Goal: Task Accomplishment & Management: Complete application form

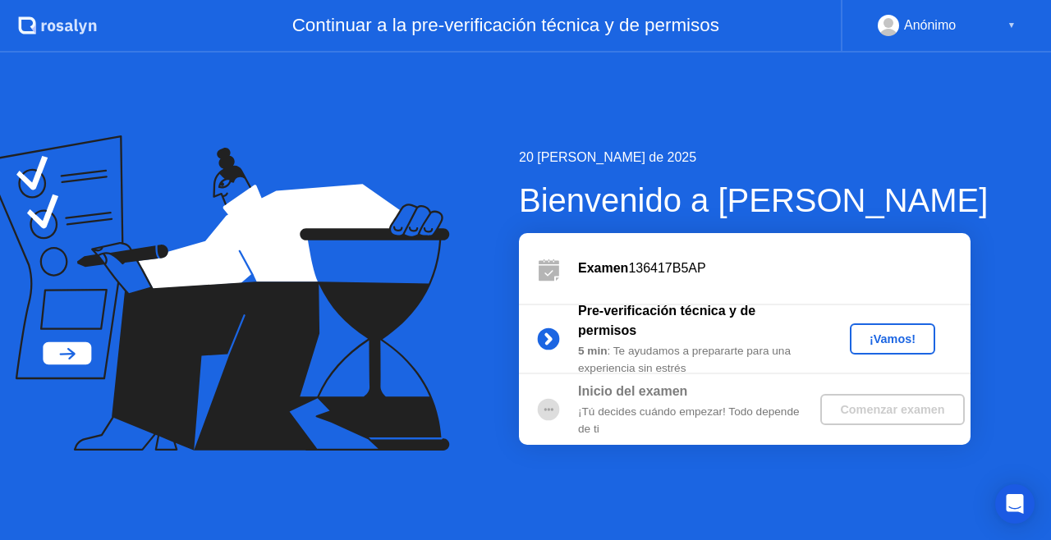
click at [891, 332] on div "¡Vamos!" at bounding box center [892, 338] width 72 height 13
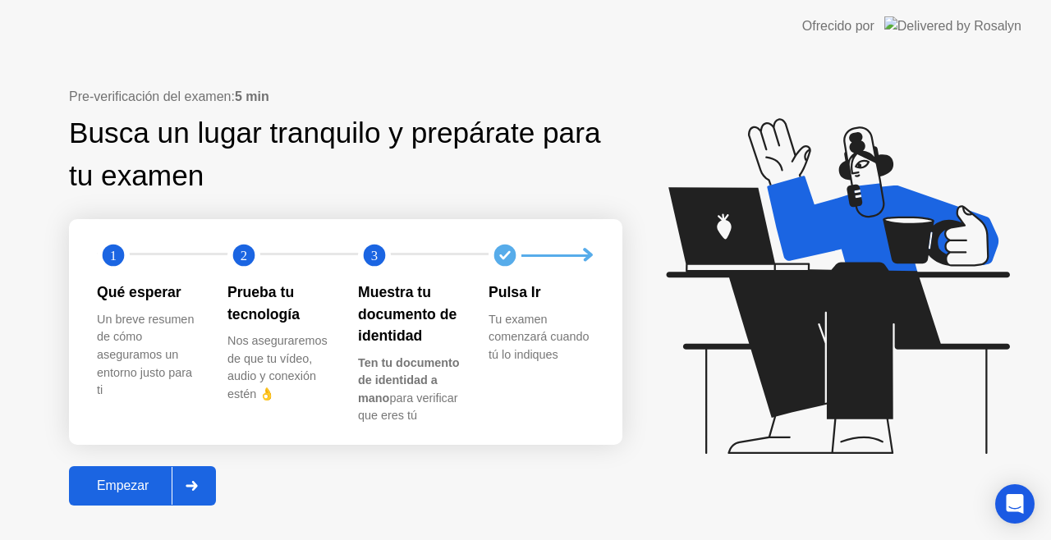
click at [131, 489] on div "Empezar" at bounding box center [123, 486] width 98 height 15
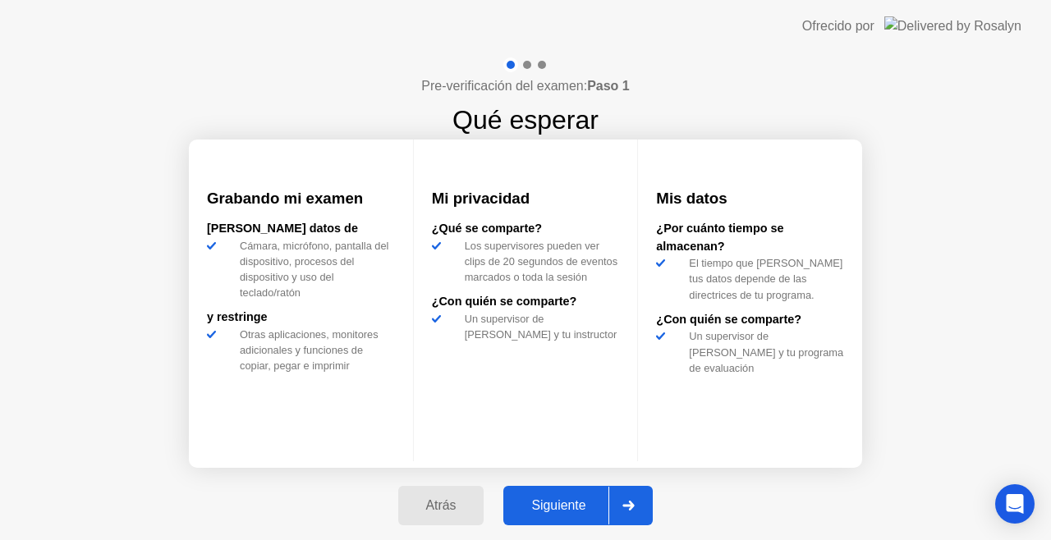
click at [568, 515] on button "Siguiente" at bounding box center [577, 505] width 149 height 39
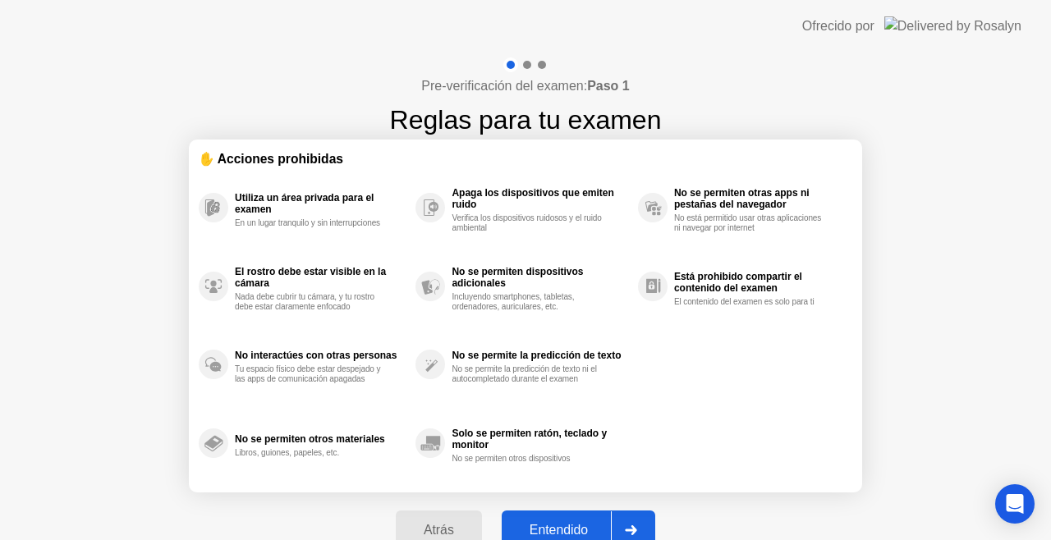
click at [589, 523] on div "Entendido" at bounding box center [558, 530] width 104 height 15
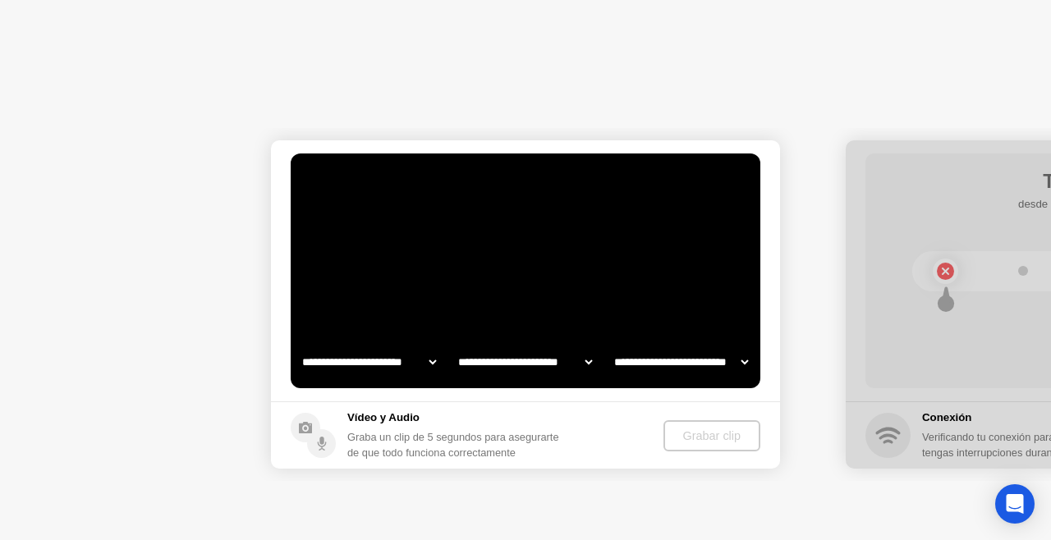
select select "**********"
select select "*******"
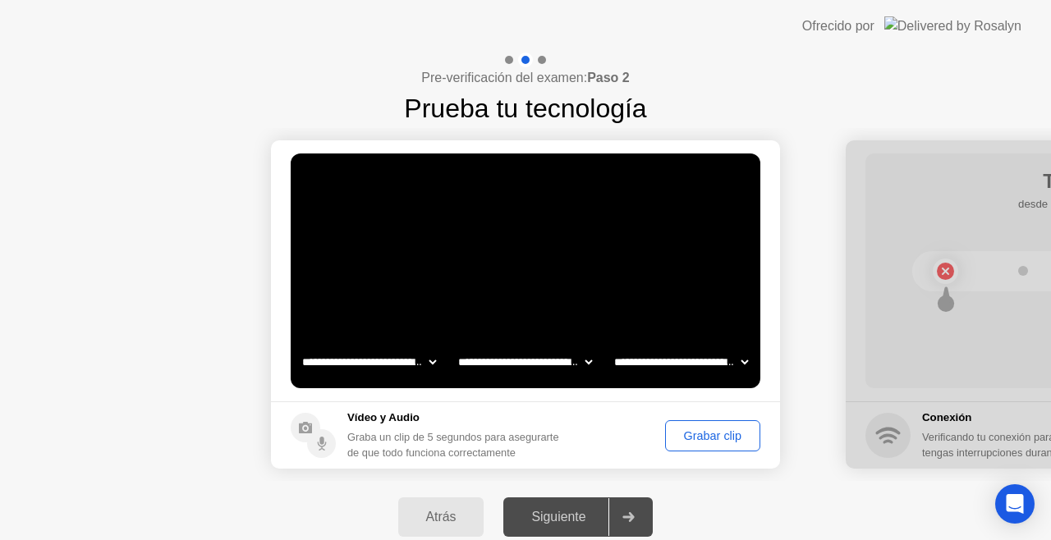
click at [711, 433] on div "Grabar clip" at bounding box center [713, 435] width 84 height 13
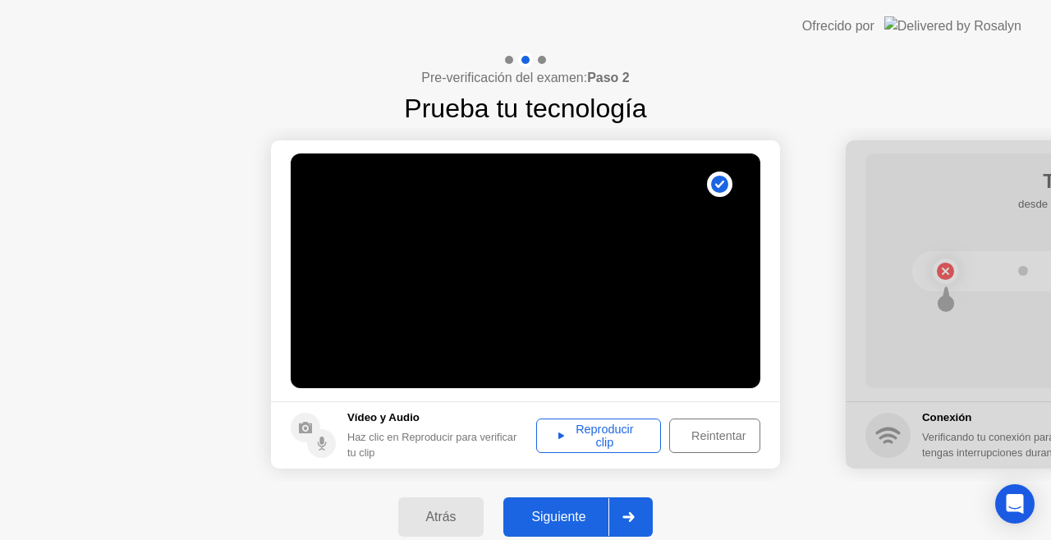
click at [635, 433] on div "Reproducir clip" at bounding box center [598, 436] width 113 height 26
click at [721, 184] on icon at bounding box center [719, 184] width 9 height 7
click at [582, 443] on div "Reproducir clip" at bounding box center [598, 436] width 113 height 26
click at [379, 428] on div "Vídeo y Audio Haz clic en Reproducir para verificar tu clip" at bounding box center [437, 435] width 181 height 51
click at [387, 412] on h5 "Vídeo y Audio" at bounding box center [437, 418] width 181 height 16
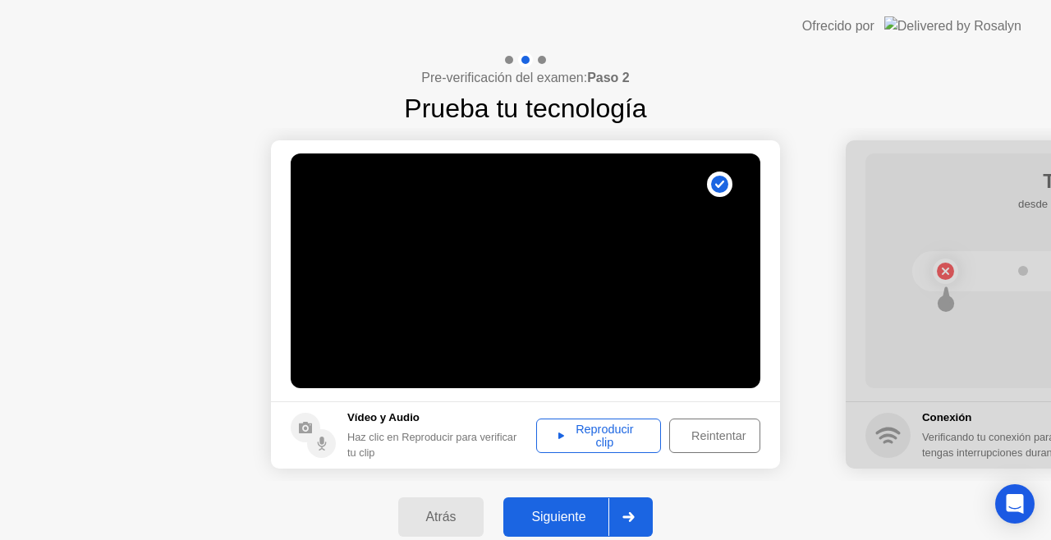
click at [722, 181] on icon at bounding box center [719, 184] width 9 height 7
drag, startPoint x: 537, startPoint y: 488, endPoint x: 619, endPoint y: 494, distance: 82.3
click at [537, 488] on div "Atrás Siguiente" at bounding box center [525, 517] width 1051 height 72
click at [647, 498] on div at bounding box center [627, 517] width 39 height 38
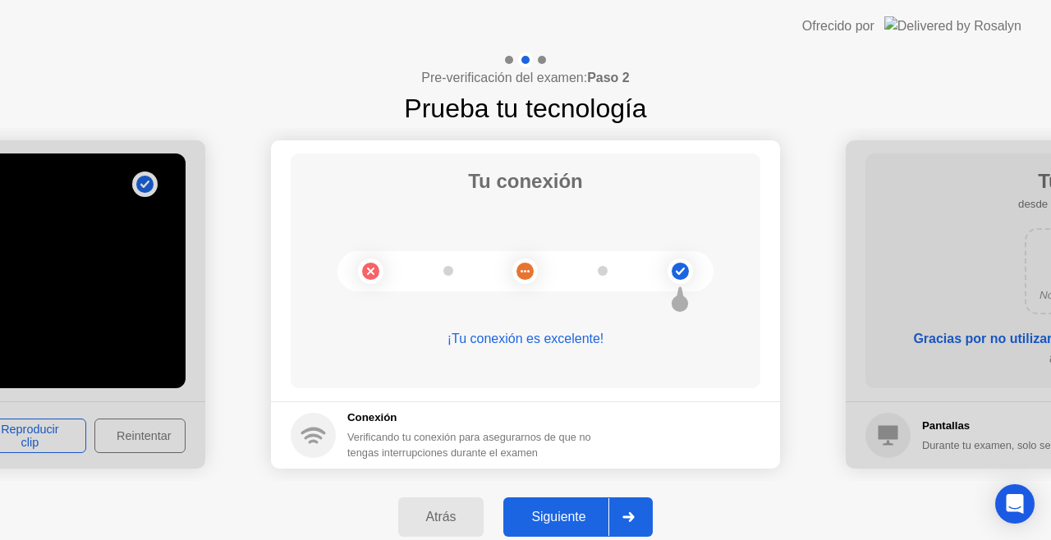
click at [511, 513] on div "Siguiente" at bounding box center [558, 517] width 100 height 15
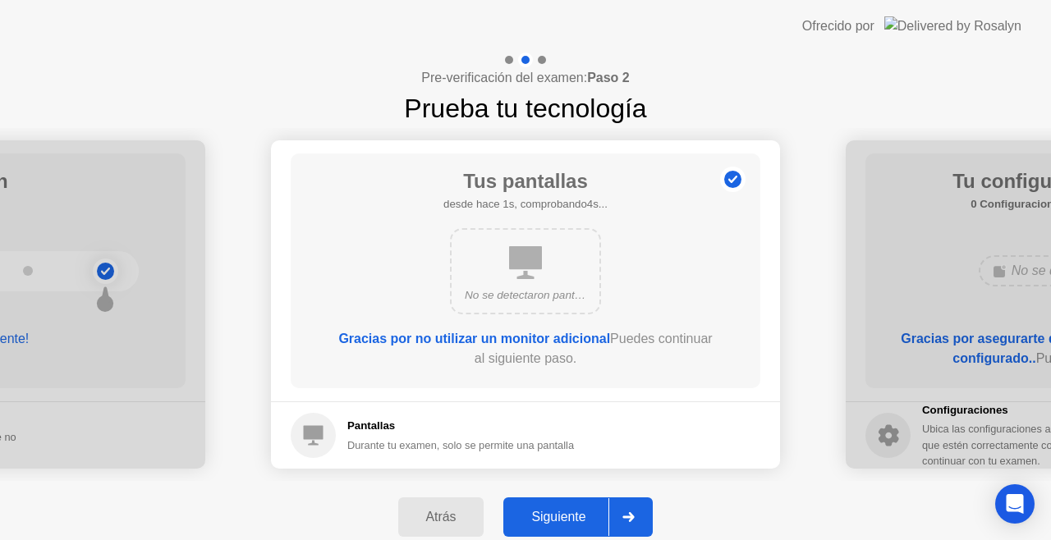
click at [514, 292] on div "No se detectaron pantallas adicionales" at bounding box center [525, 295] width 121 height 16
click at [519, 486] on div "Atrás Siguiente" at bounding box center [525, 517] width 1051 height 72
click at [507, 511] on button "Siguiente" at bounding box center [577, 516] width 149 height 39
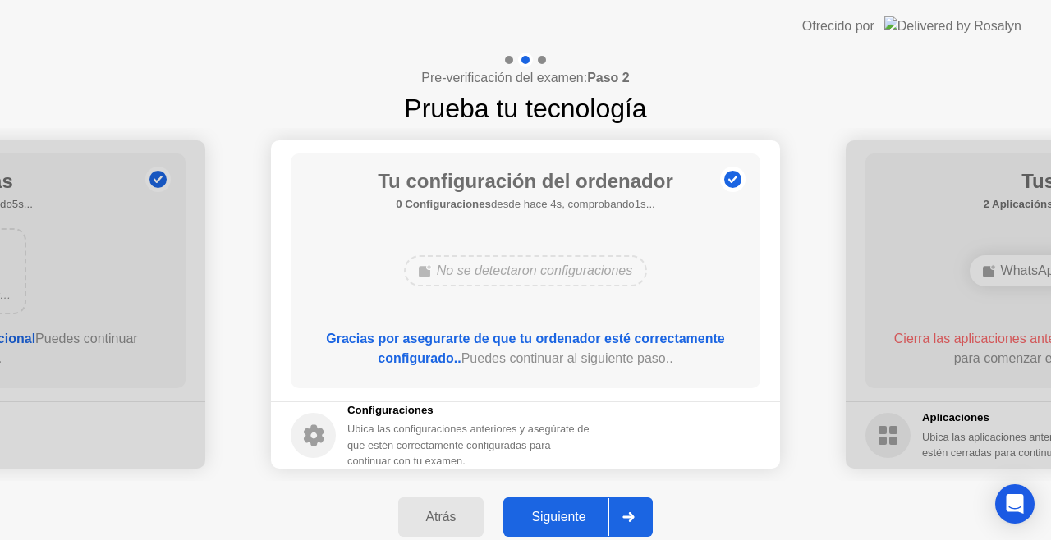
click at [483, 538] on div "Atrás Siguiente" at bounding box center [525, 517] width 1051 height 72
click at [556, 513] on div "Siguiente" at bounding box center [558, 517] width 100 height 15
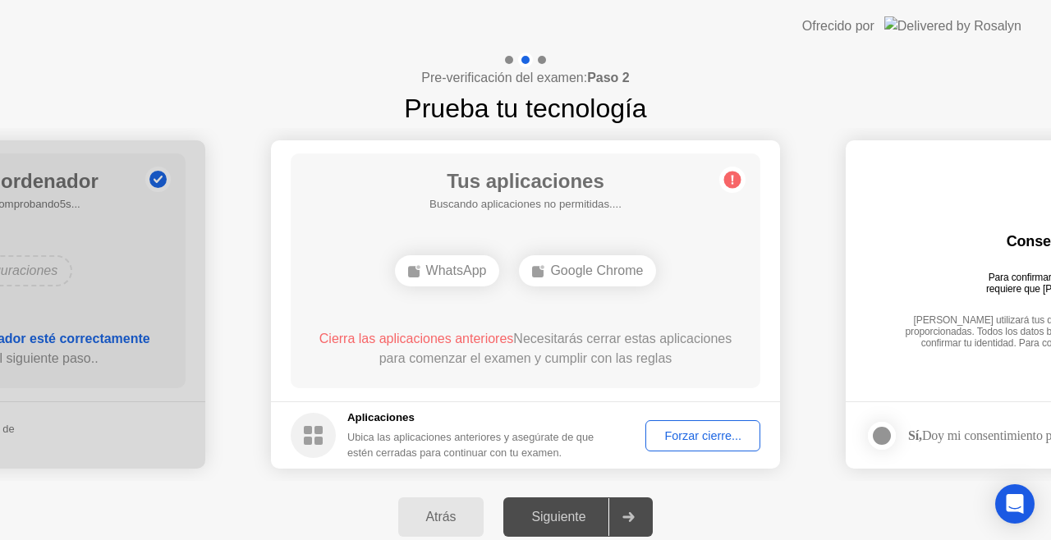
click at [598, 523] on div "Siguiente" at bounding box center [558, 517] width 100 height 15
click at [574, 514] on div "Siguiente" at bounding box center [558, 517] width 100 height 15
click at [699, 442] on div "Forzar cierre..." at bounding box center [702, 435] width 103 height 13
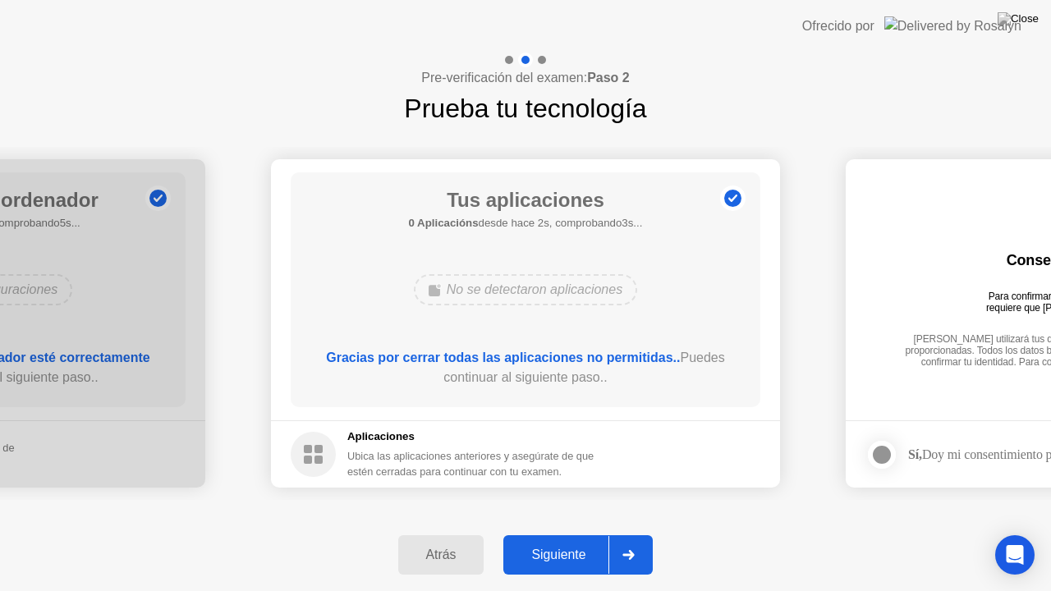
click at [565, 539] on div "Atrás Siguiente" at bounding box center [525, 555] width 1051 height 72
click at [607, 539] on div "Atrás Siguiente" at bounding box center [525, 555] width 1051 height 72
click at [561, 539] on div "Siguiente" at bounding box center [558, 554] width 100 height 15
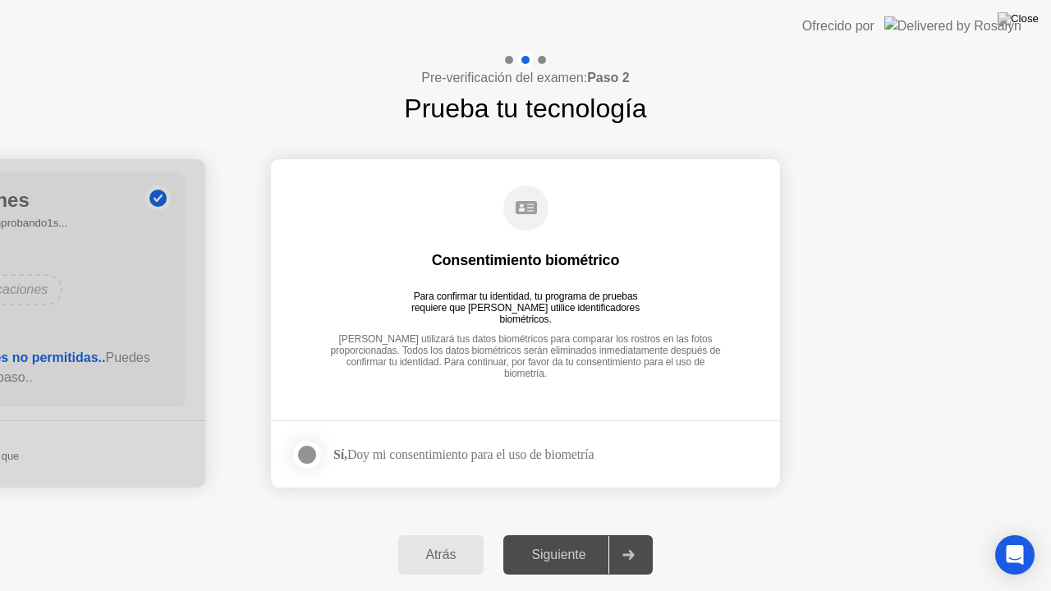
click at [302, 455] on div at bounding box center [307, 455] width 20 height 20
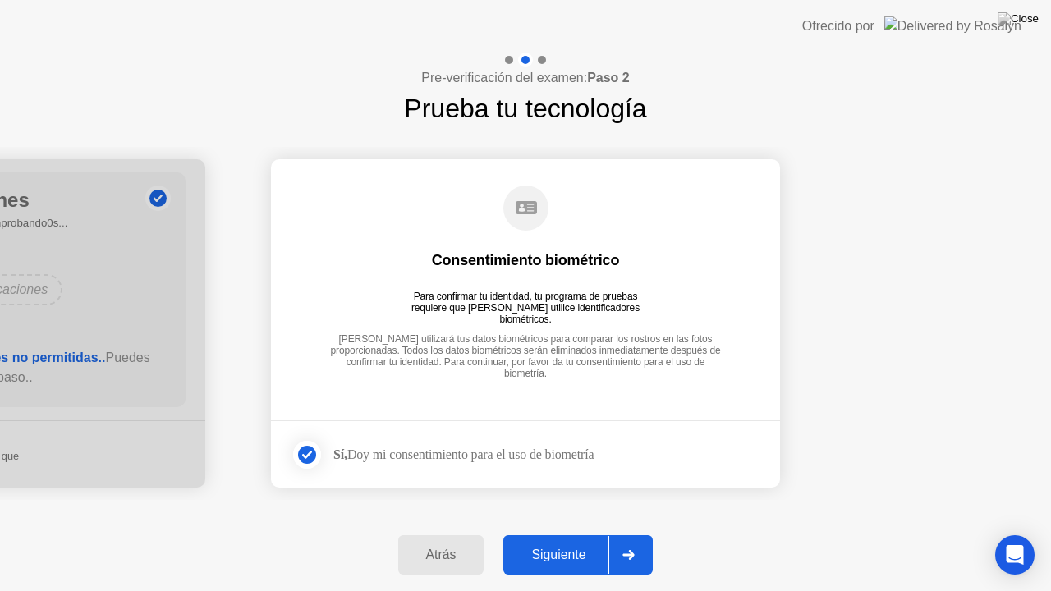
click at [593, 539] on button "Siguiente" at bounding box center [577, 554] width 149 height 39
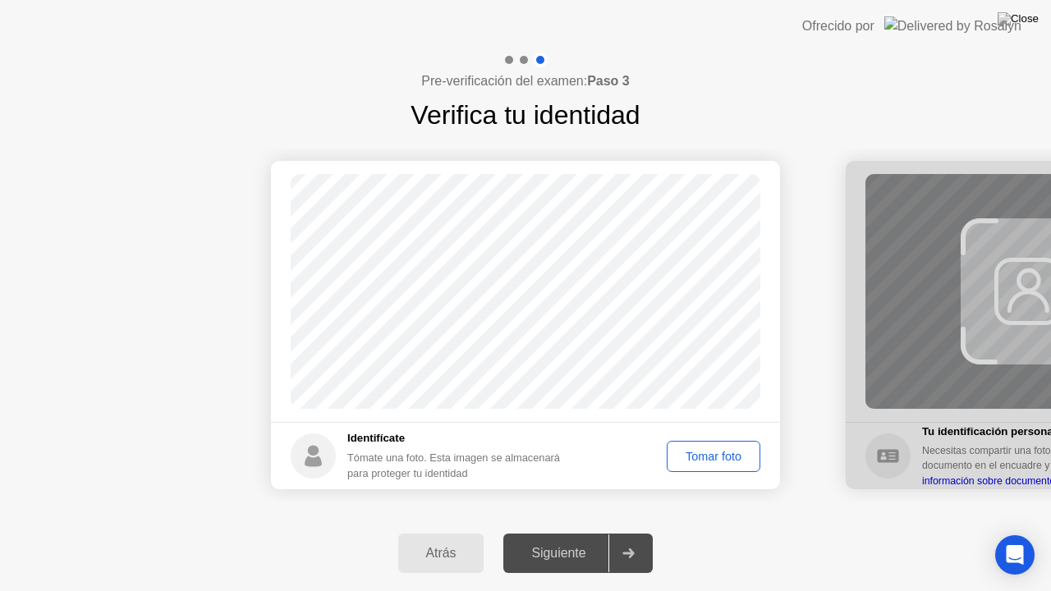
click at [688, 450] on div "Tomar foto" at bounding box center [713, 456] width 82 height 13
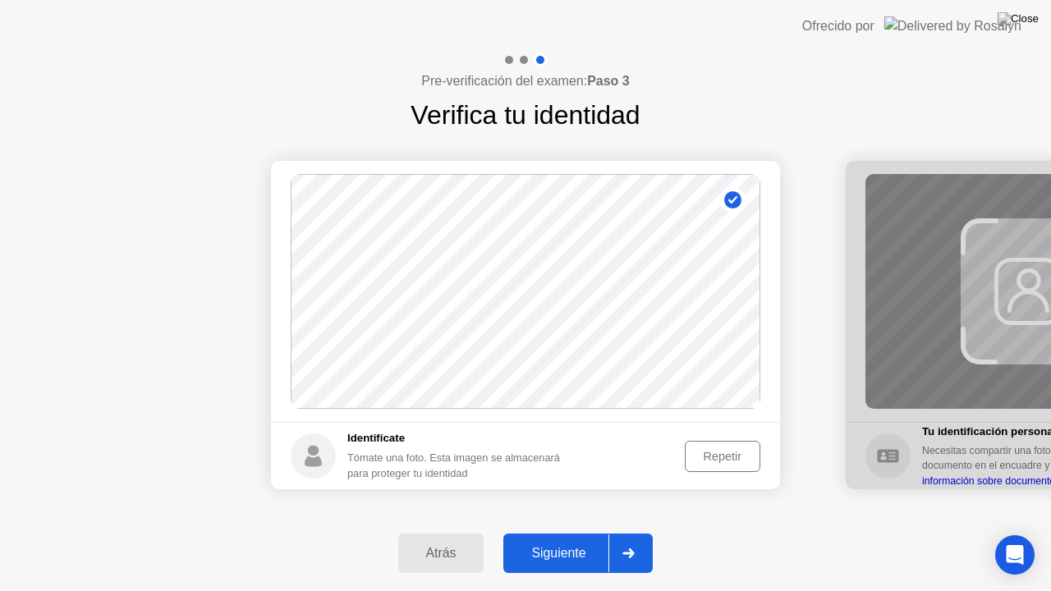
click at [474, 539] on div "Atrás Siguiente" at bounding box center [525, 553] width 1051 height 76
click at [527, 539] on div "Atrás Siguiente" at bounding box center [525, 553] width 1051 height 76
click at [578, 539] on button "Siguiente" at bounding box center [577, 553] width 149 height 39
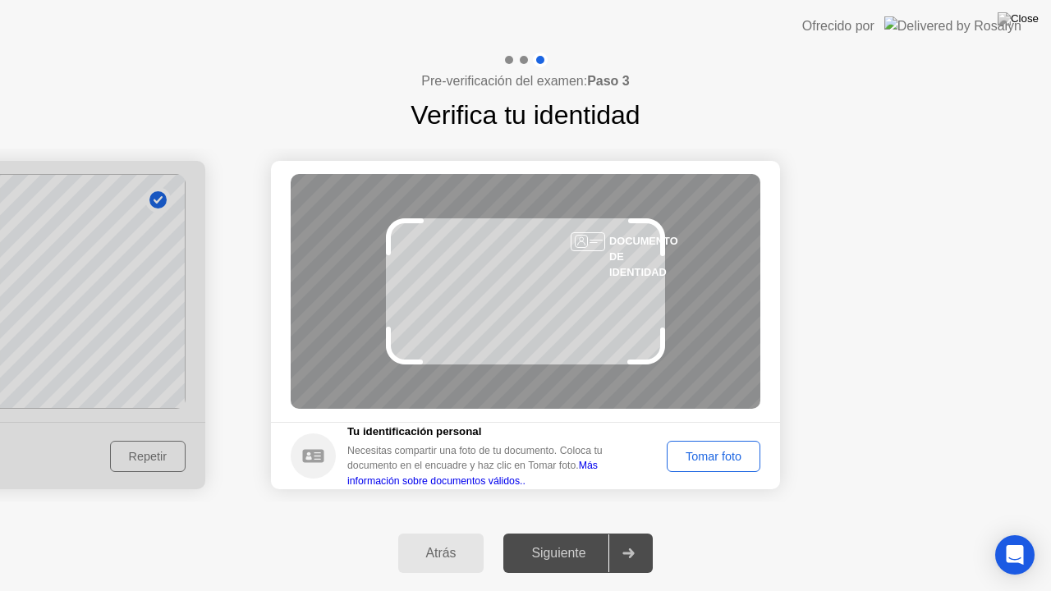
click at [705, 460] on div "Tomar foto" at bounding box center [713, 456] width 82 height 13
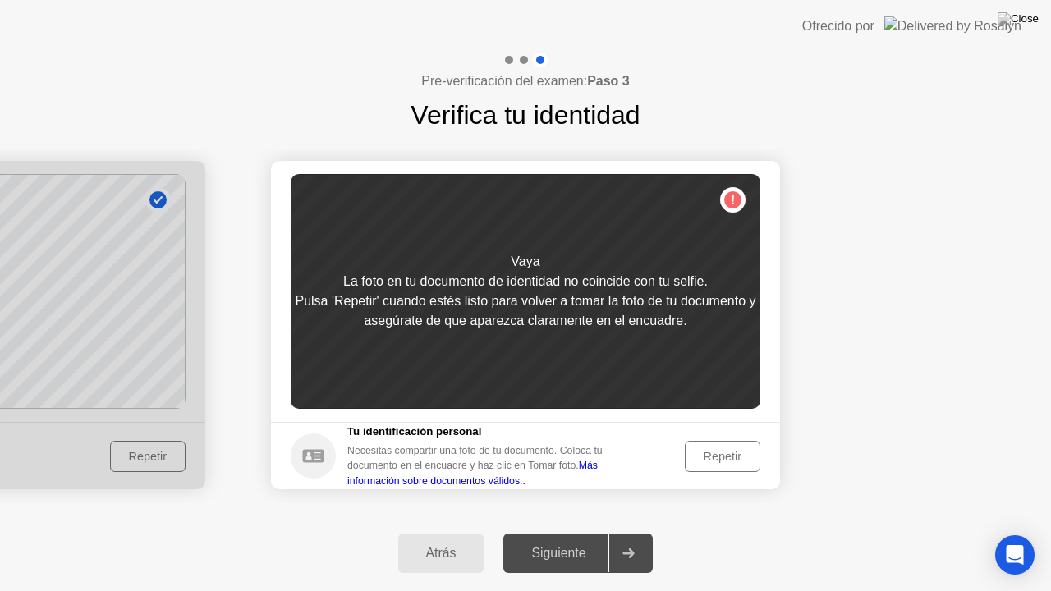
click at [735, 459] on div "Repetir" at bounding box center [722, 456] width 64 height 13
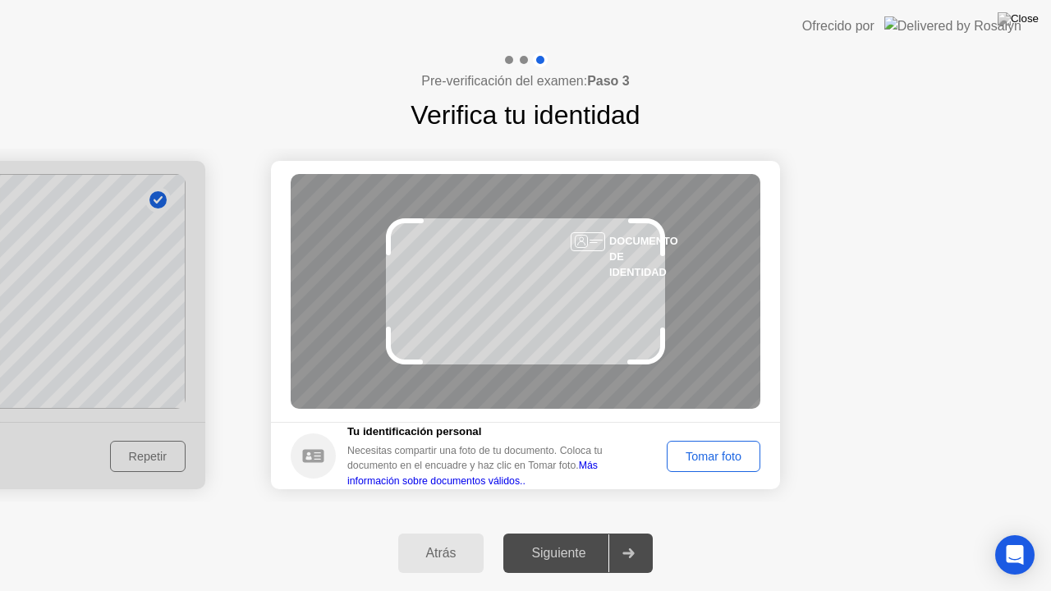
click at [735, 450] on div "Tomar foto" at bounding box center [713, 456] width 82 height 13
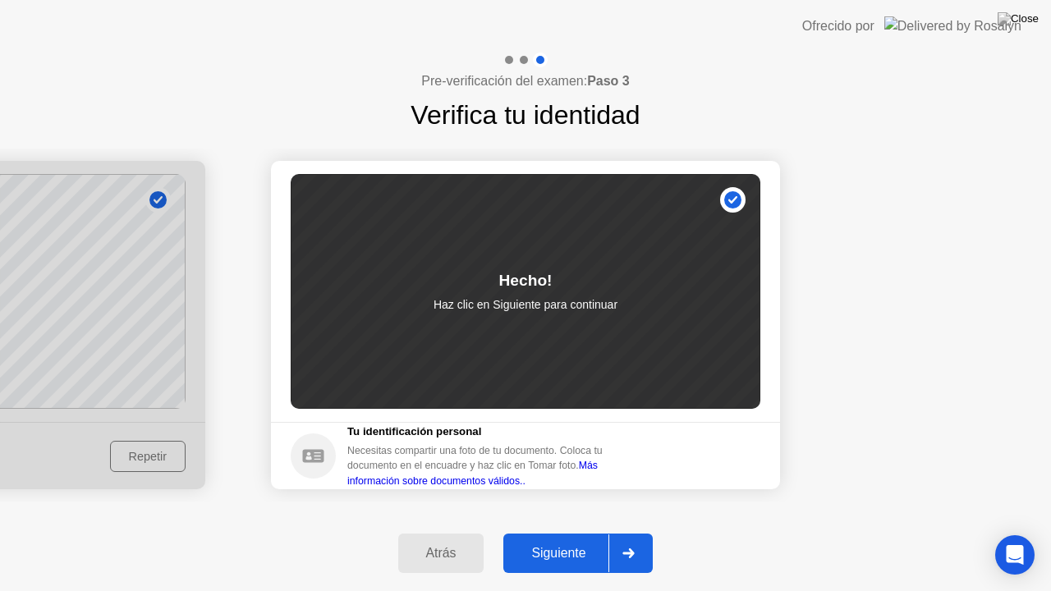
click at [575, 539] on div "Siguiente" at bounding box center [558, 553] width 100 height 15
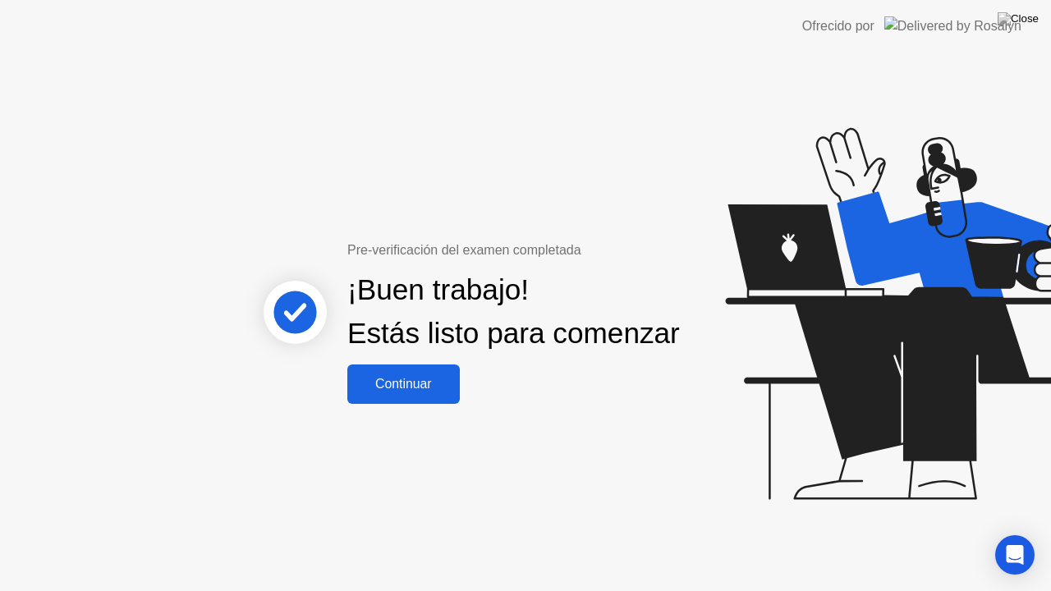
click at [437, 392] on div "Continuar" at bounding box center [403, 384] width 103 height 15
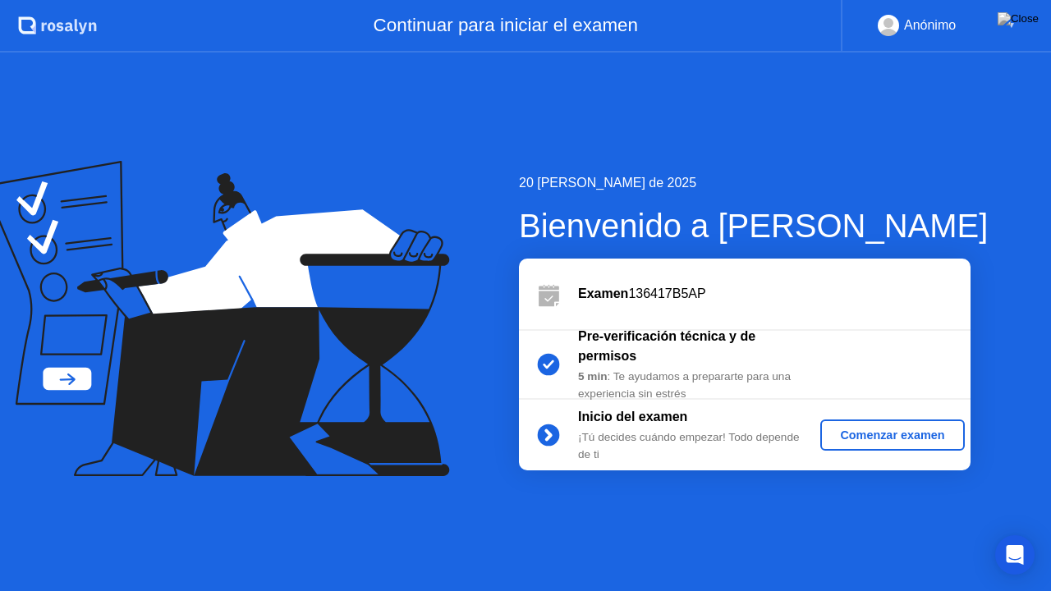
click at [852, 442] on div "Comenzar examen" at bounding box center [892, 434] width 131 height 13
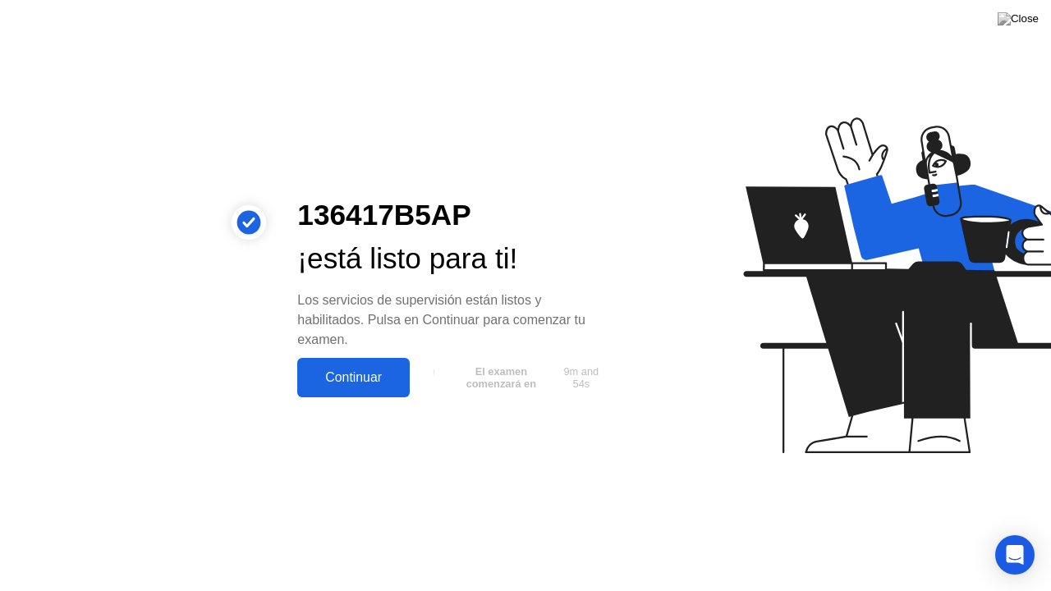
click at [373, 385] on div "Continuar" at bounding box center [353, 377] width 103 height 15
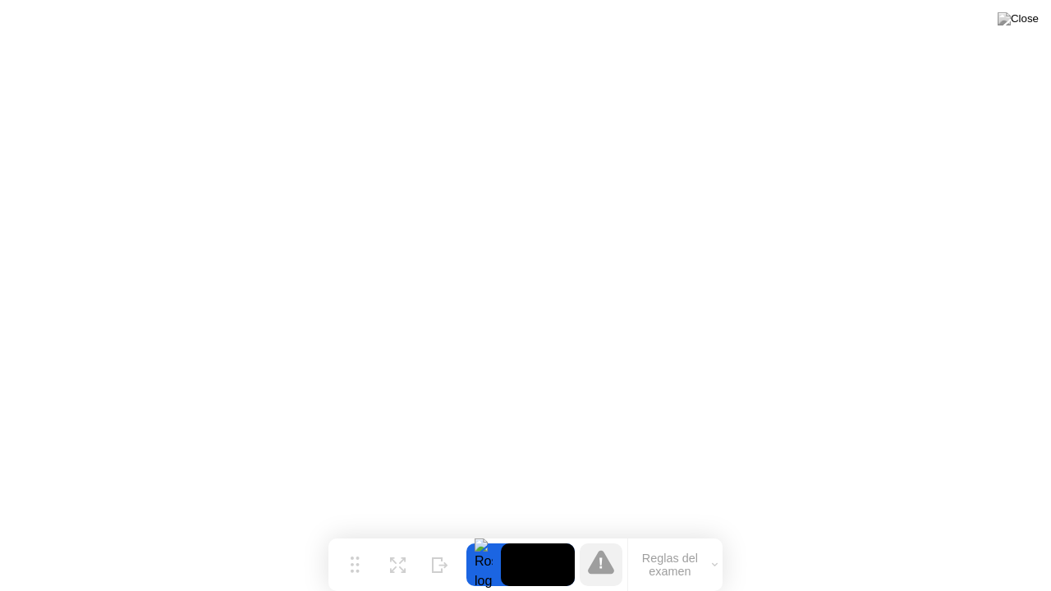
click at [655, 539] on div "Reglas del examen" at bounding box center [674, 564] width 95 height 53
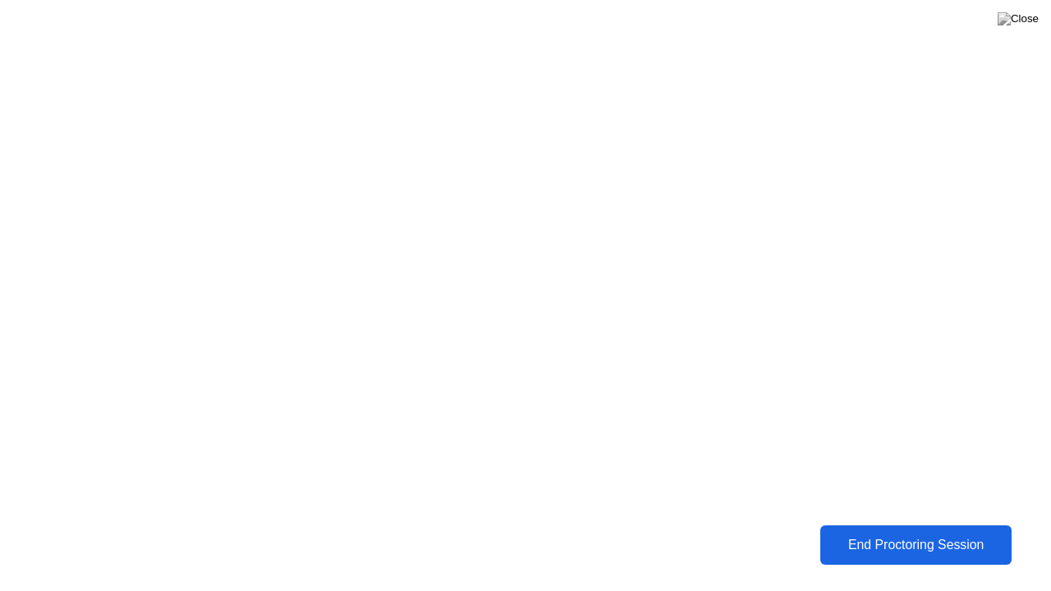
click at [949, 539] on div "End Proctoring Session" at bounding box center [915, 545] width 182 height 15
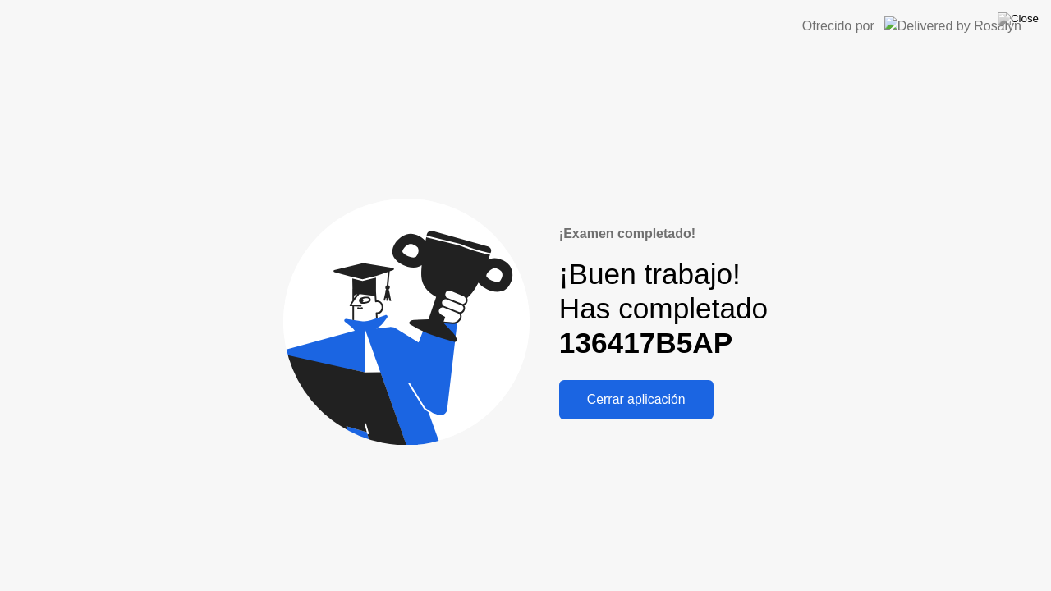
click at [630, 401] on div "Cerrar aplicación" at bounding box center [636, 399] width 144 height 15
